Goal: Entertainment & Leisure: Browse casually

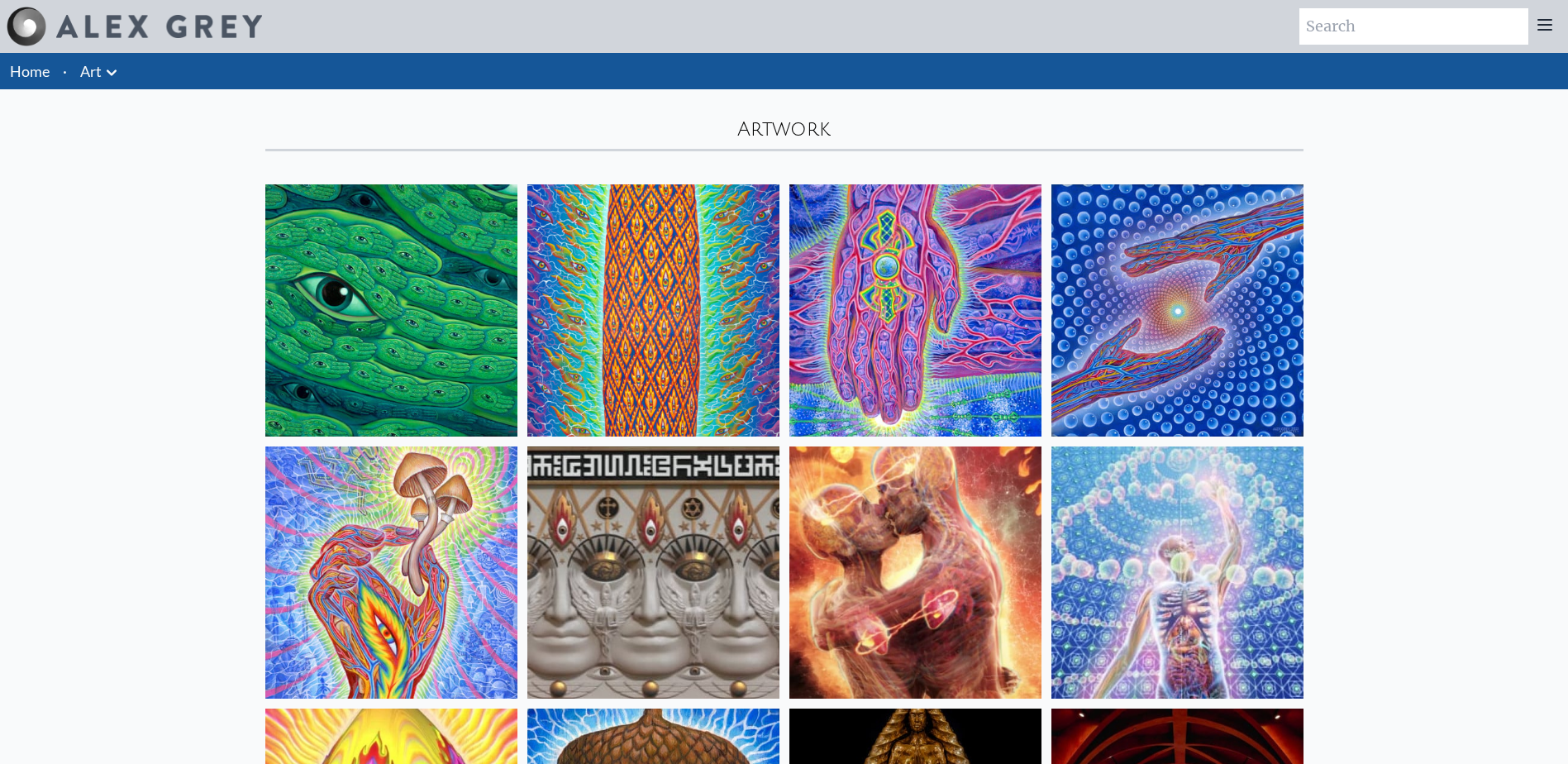
click at [109, 74] on icon at bounding box center [111, 73] width 10 height 6
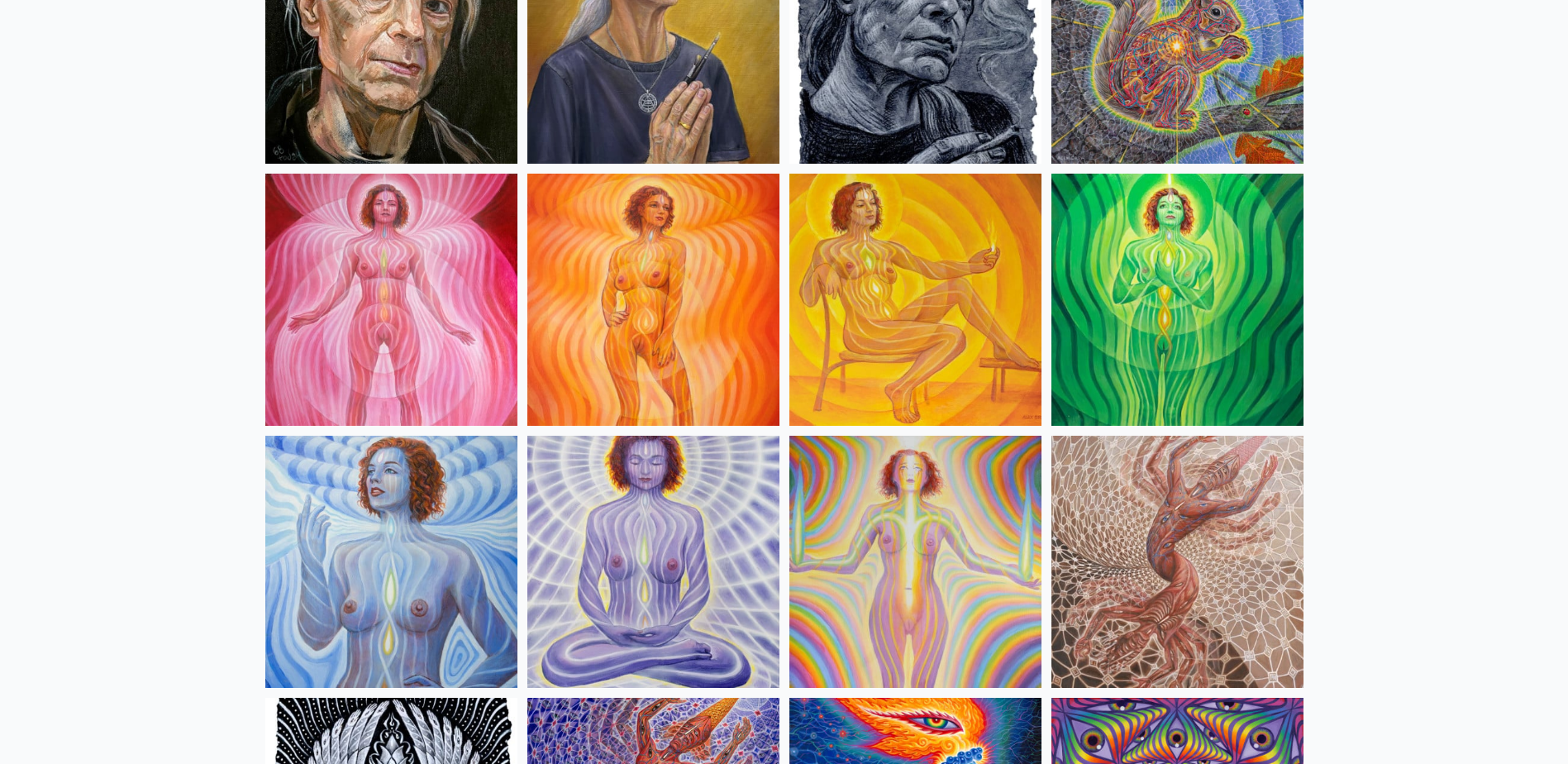
scroll to position [1075, 0]
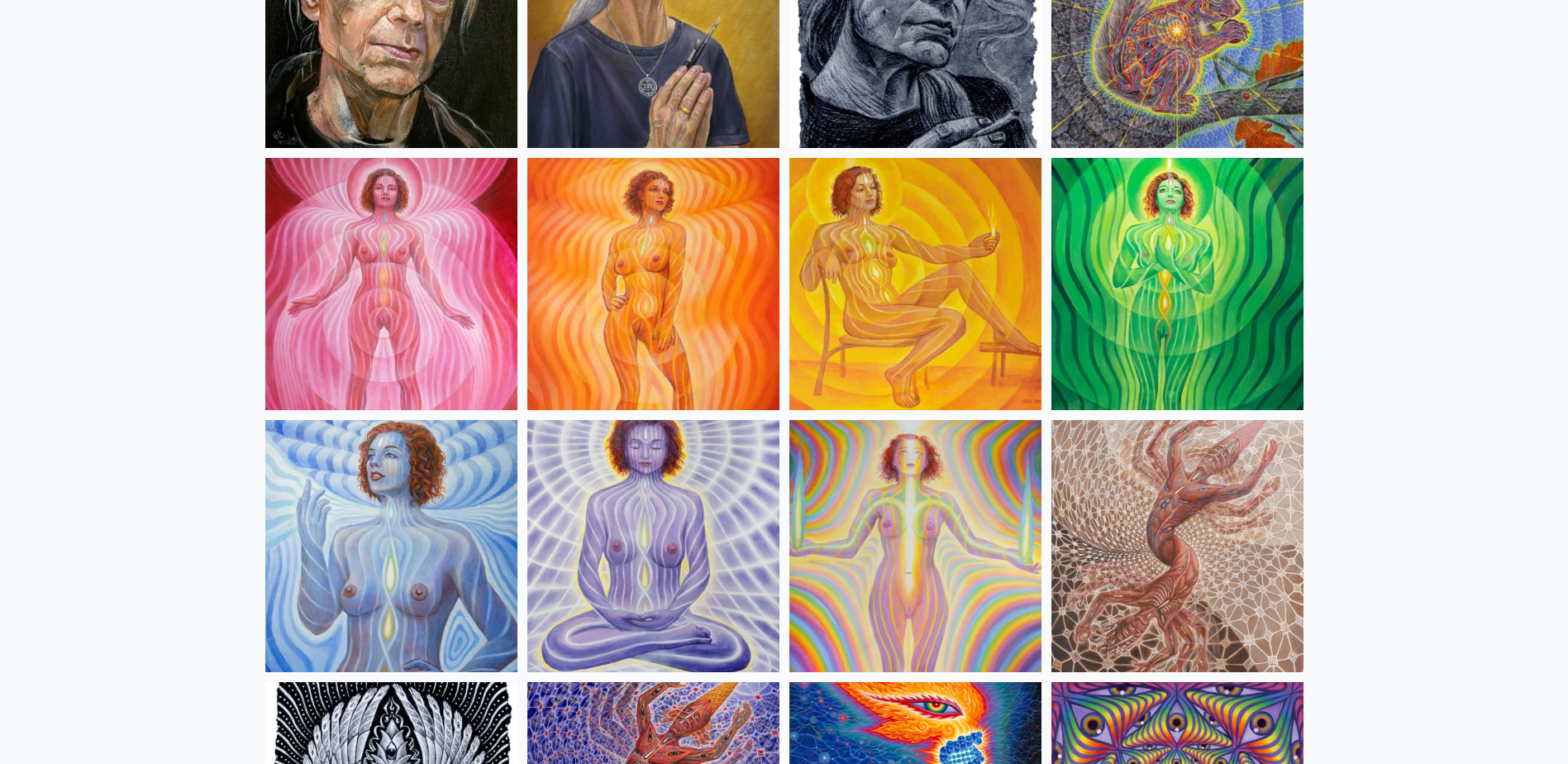
click at [693, 261] on div at bounding box center [784, 382] width 1568 height 764
click at [693, 261] on img at bounding box center [654, 284] width 252 height 252
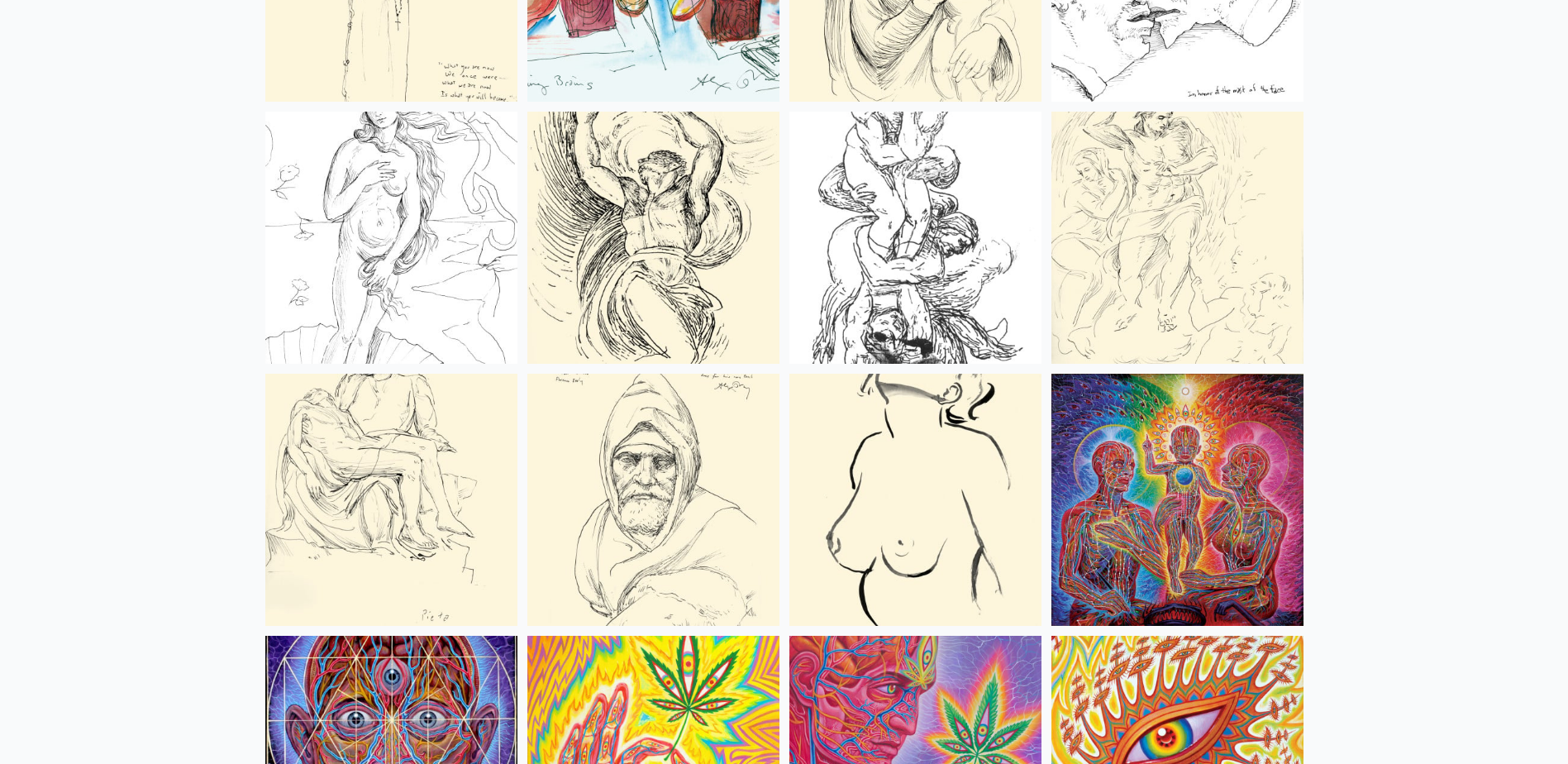
scroll to position [6613, 0]
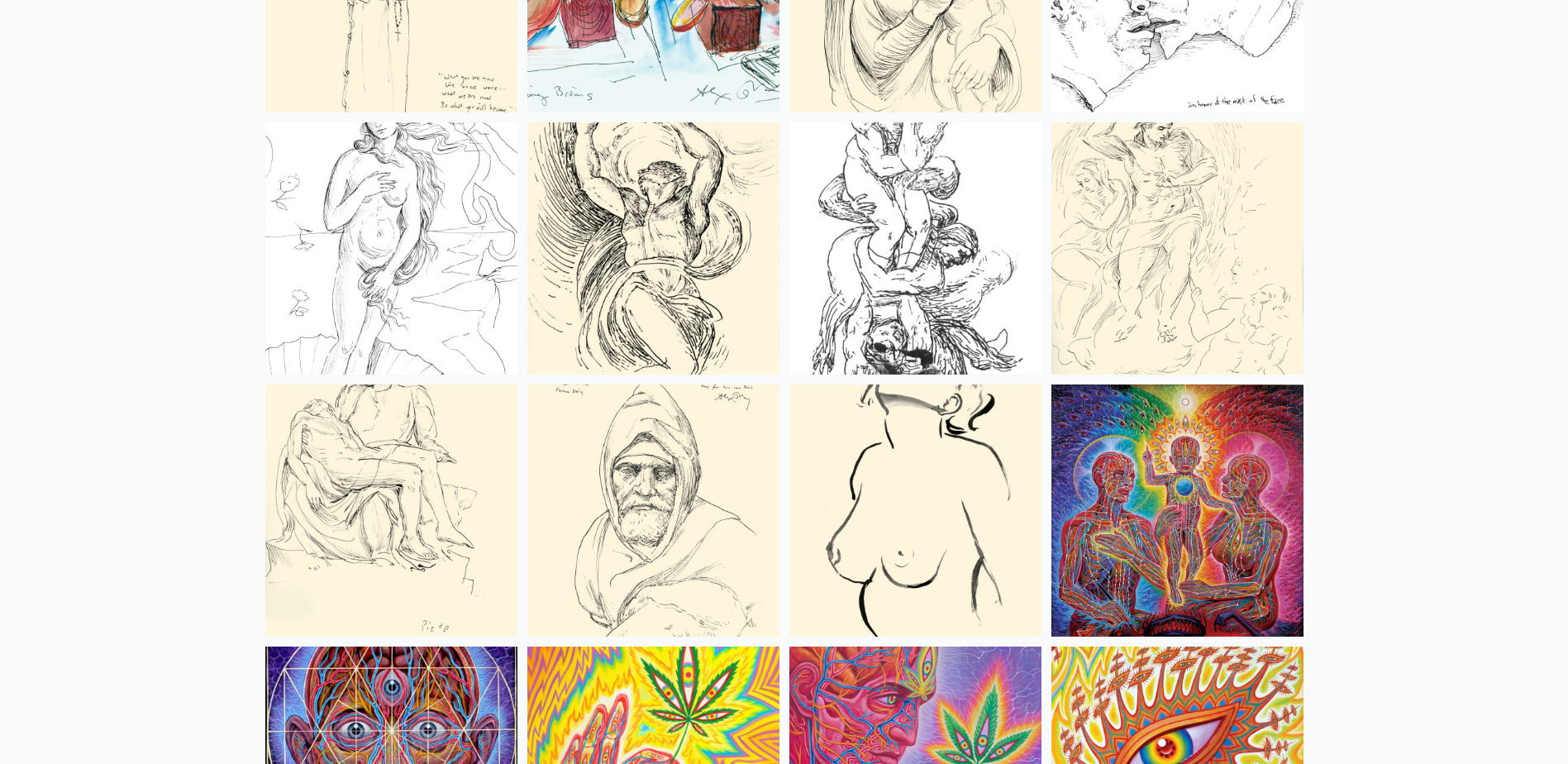
click at [1195, 470] on img at bounding box center [1177, 511] width 252 height 252
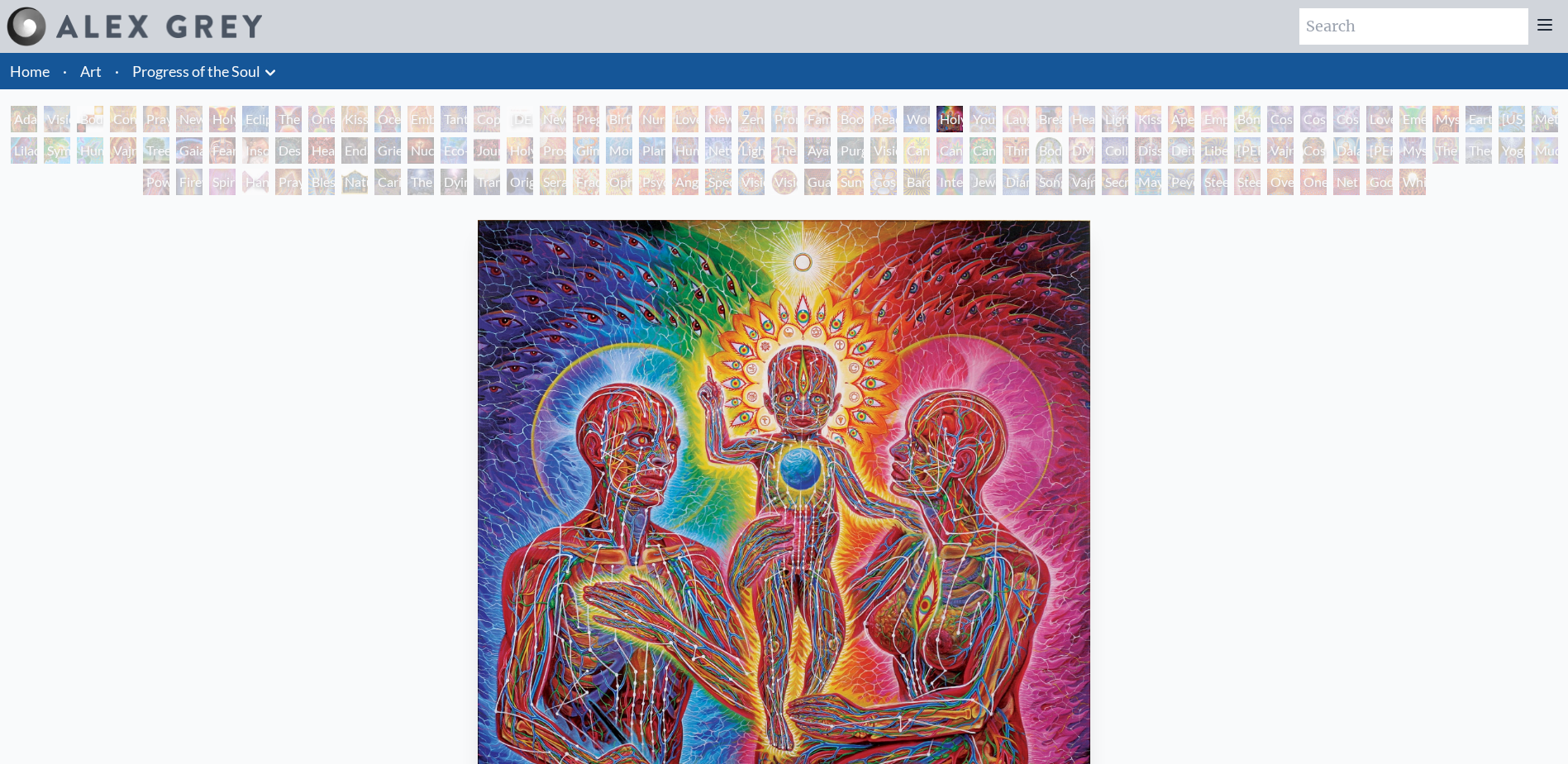
click at [775, 473] on img "29 / 133" at bounding box center [784, 525] width 613 height 611
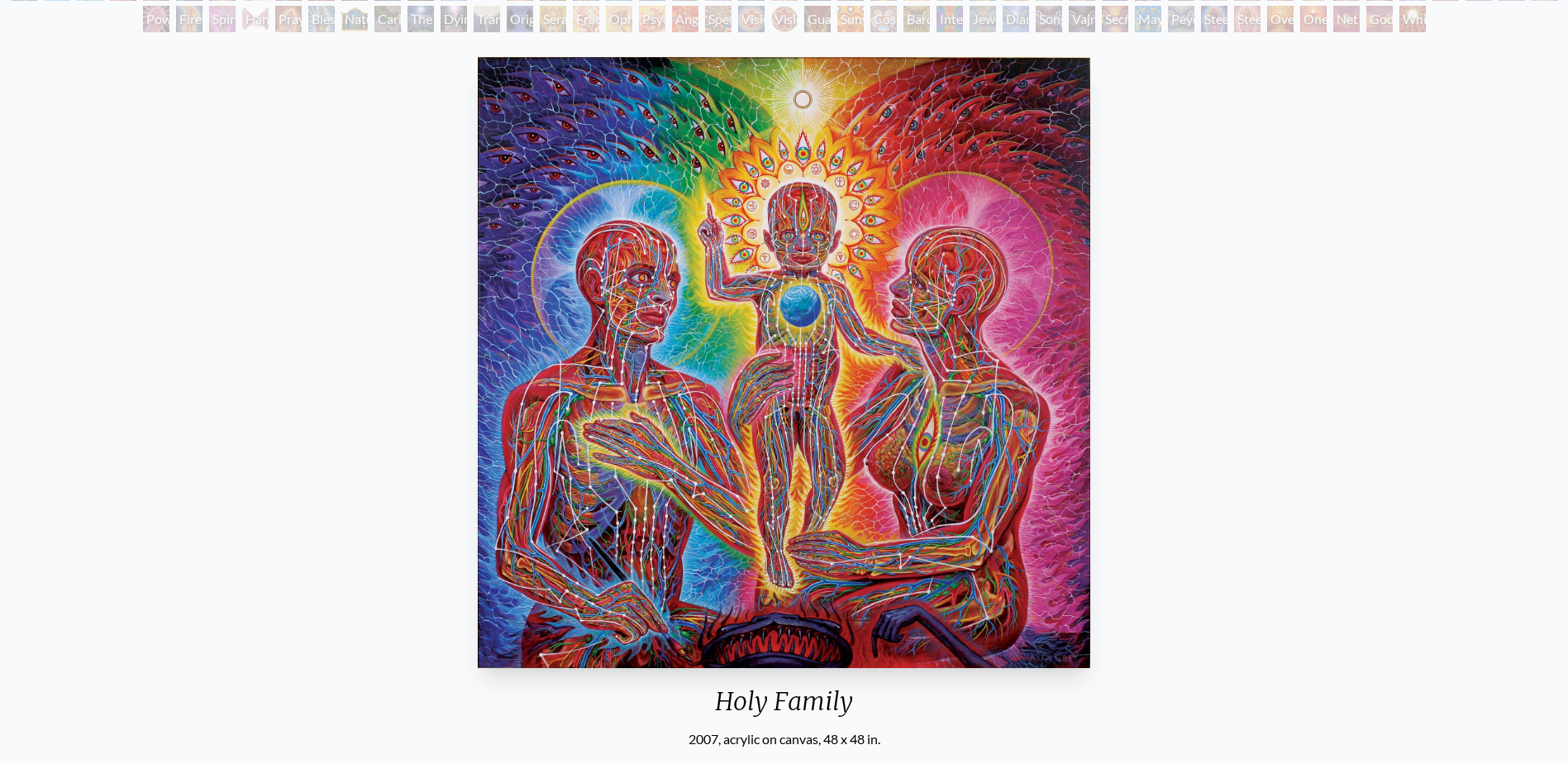
scroll to position [165, 0]
